Goal: Use online tool/utility: Utilize a website feature to perform a specific function

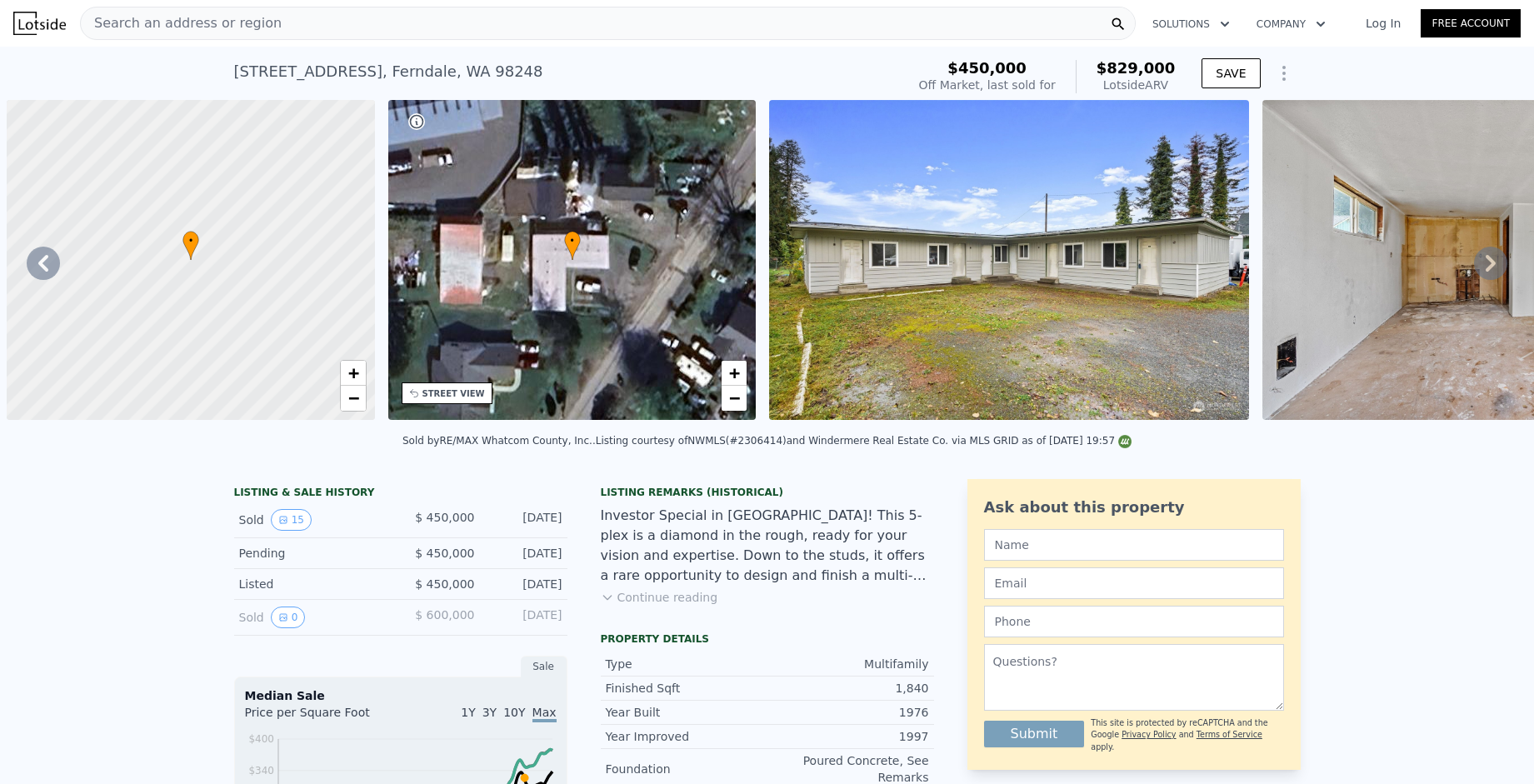
scroll to position [0, 1586]
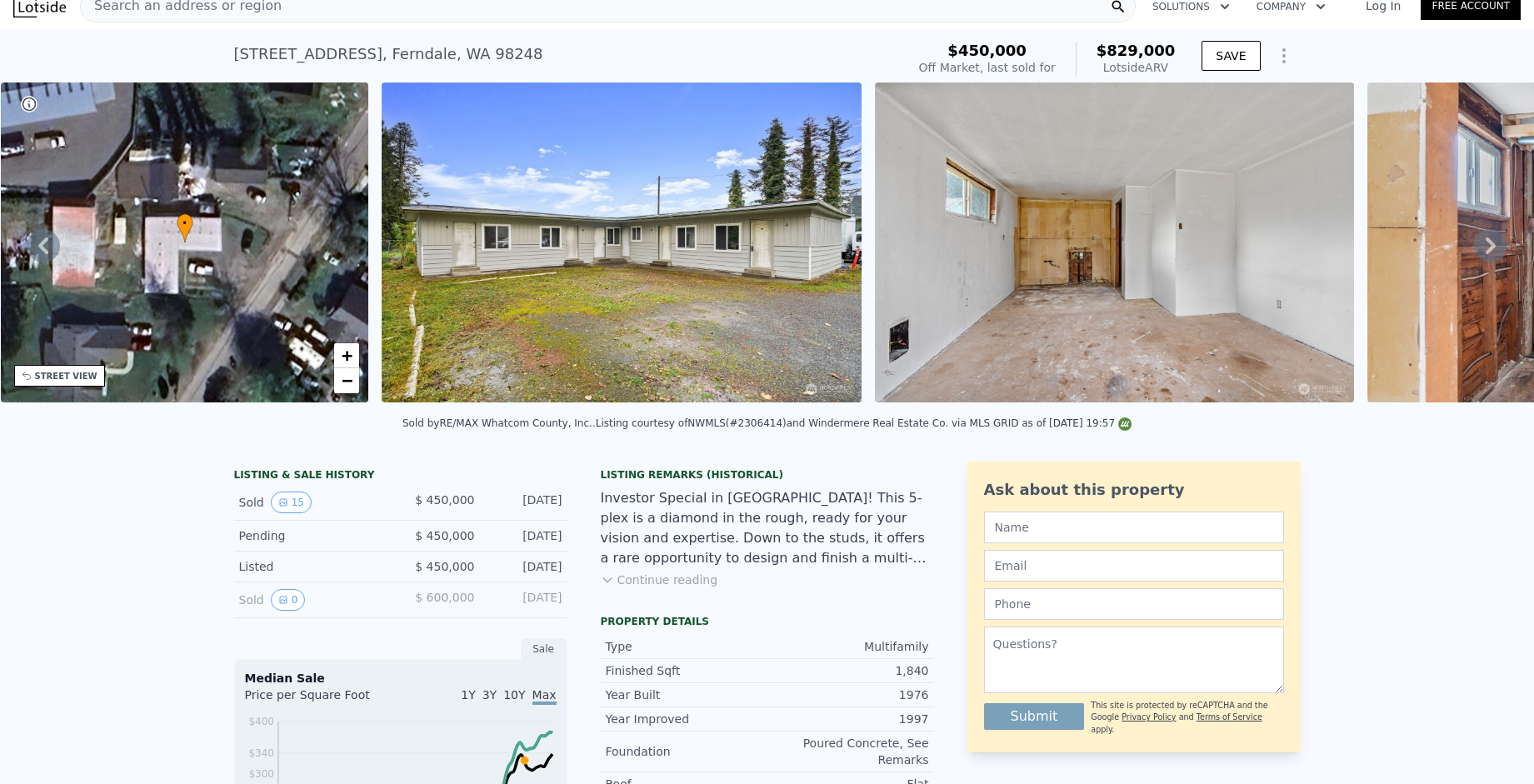
click at [264, 6] on div "Search an address or region" at bounding box center [607, 5] width 1056 height 33
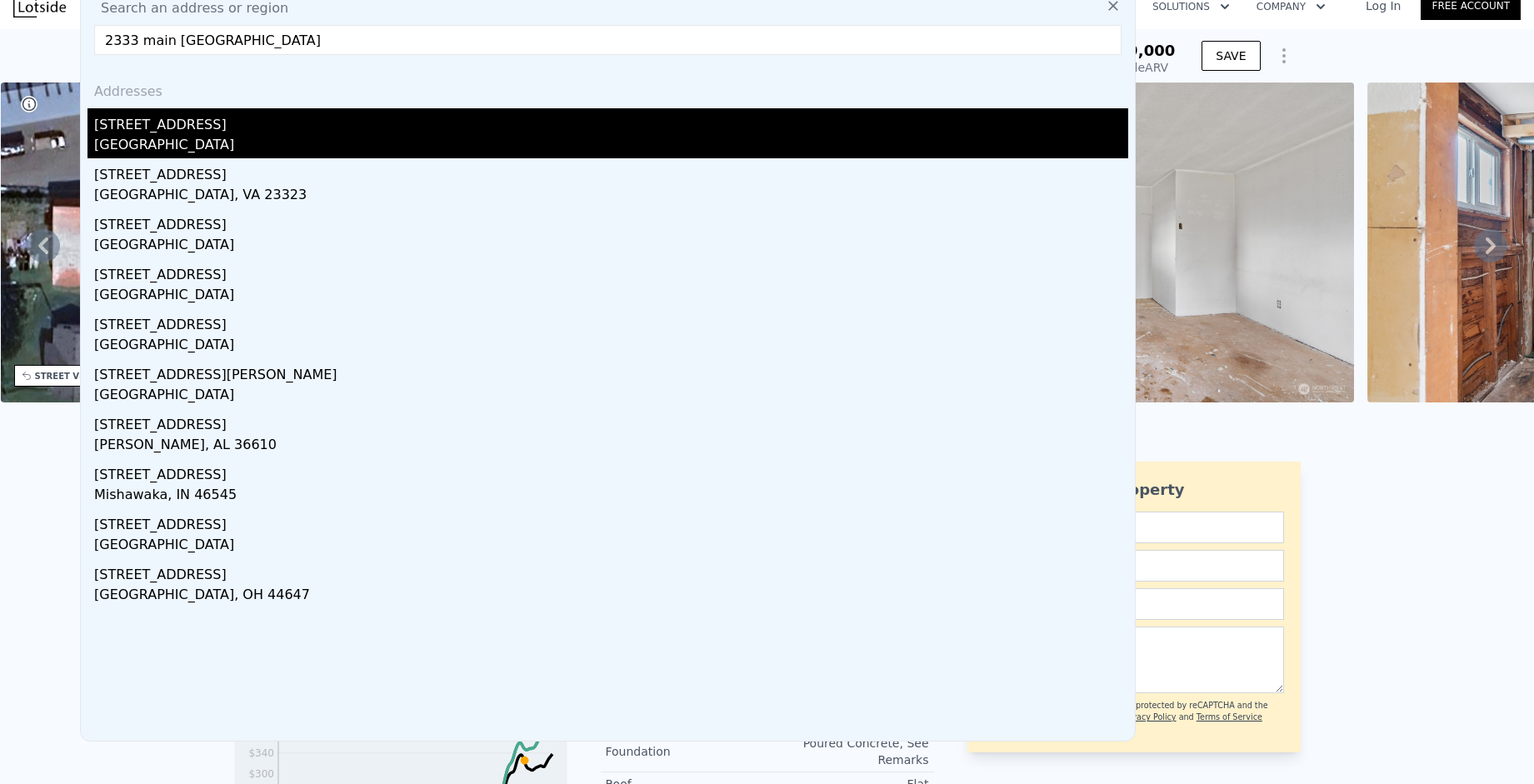
type input "2333 main [GEOGRAPHIC_DATA]"
click at [109, 126] on div "[STREET_ADDRESS]" at bounding box center [611, 121] width 1034 height 26
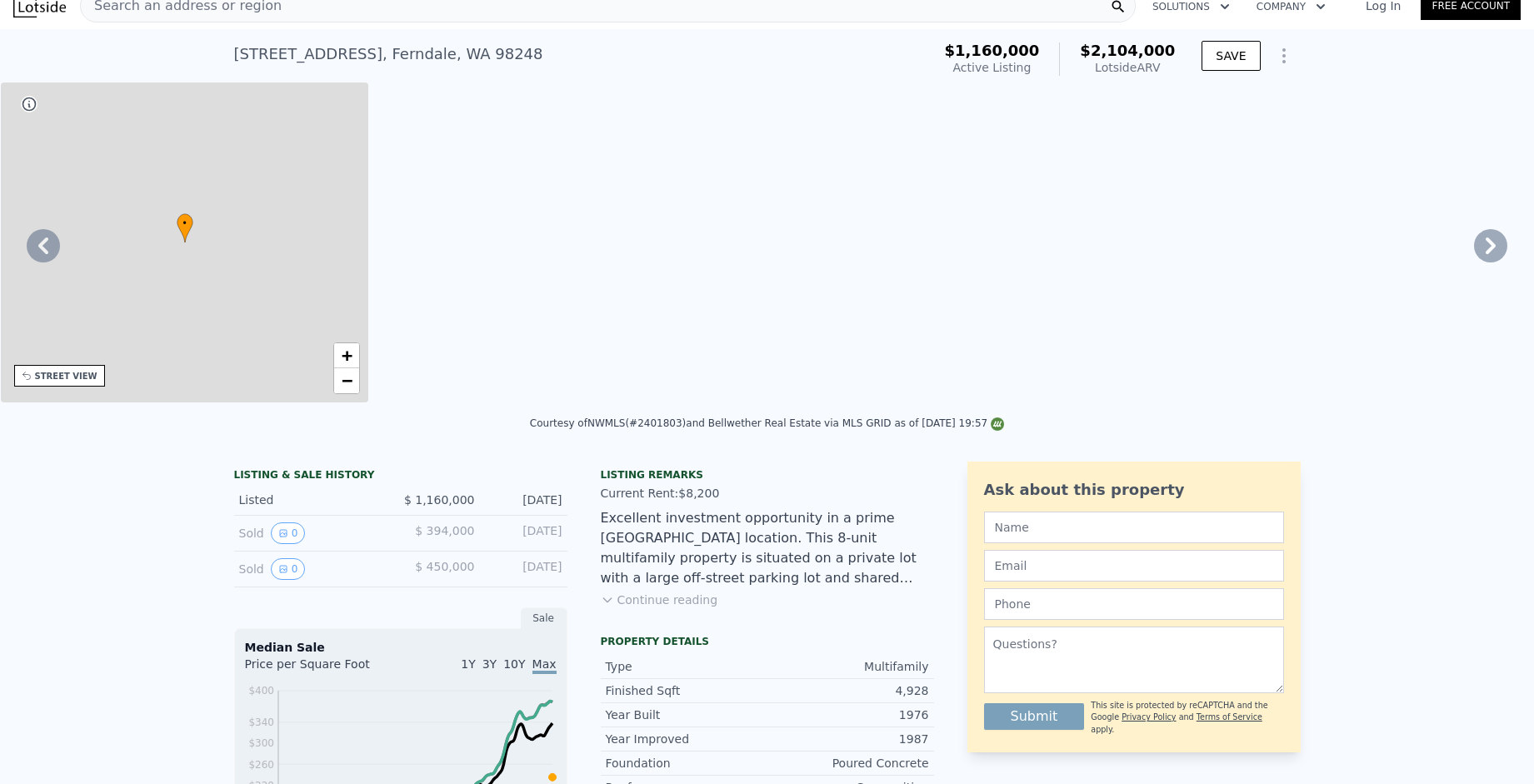
type input "8"
type input "0"
type input "8"
type input "4144"
type input "4400"
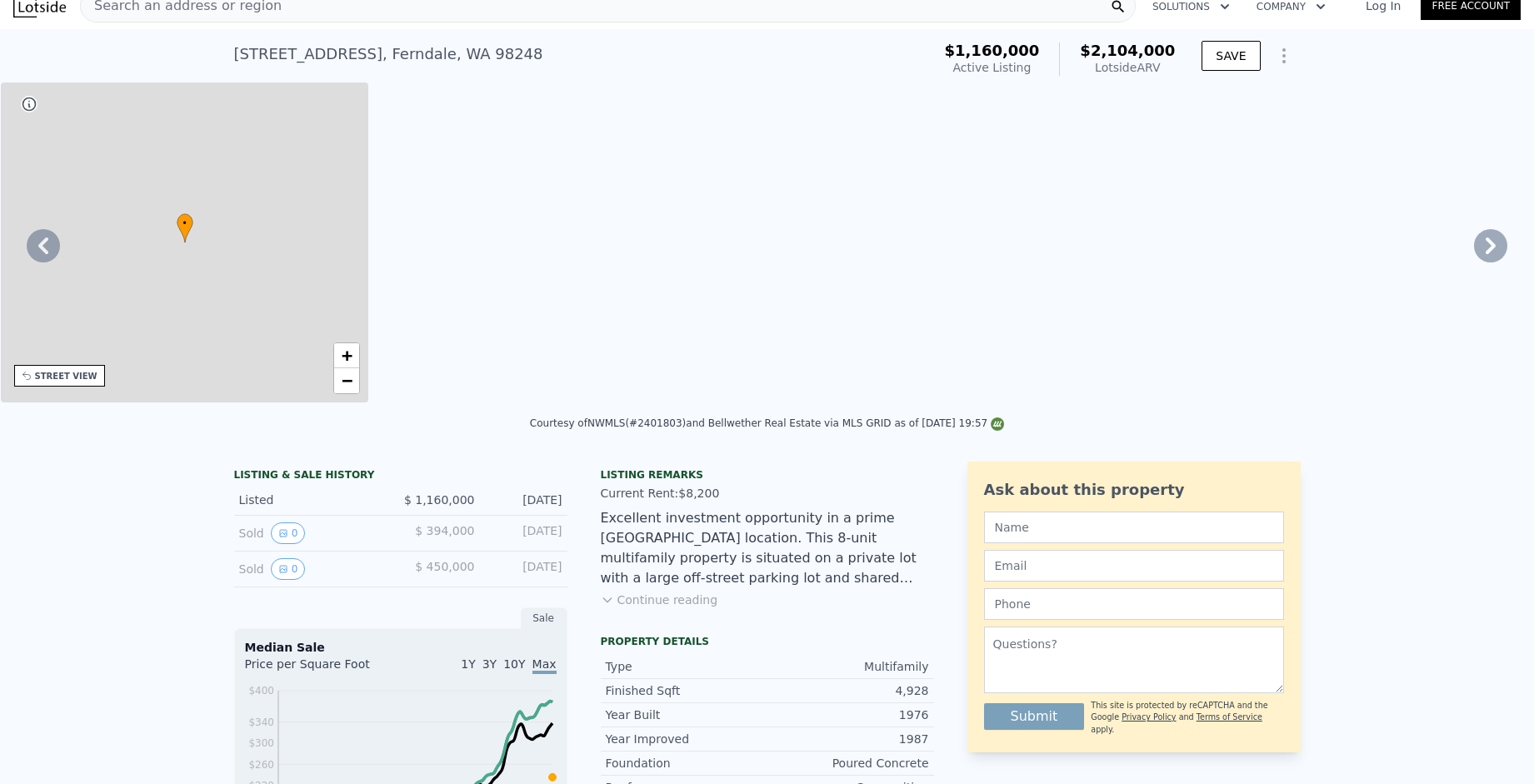
type input "7841"
type input "13939"
type input "$ 2,104,000"
type input "8"
type input "$ 654,101"
